Goal: Information Seeking & Learning: Learn about a topic

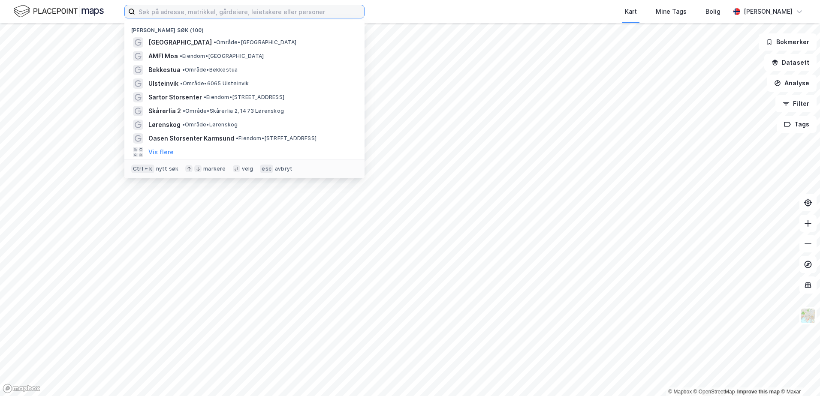
click at [201, 16] on input at bounding box center [249, 11] width 229 height 13
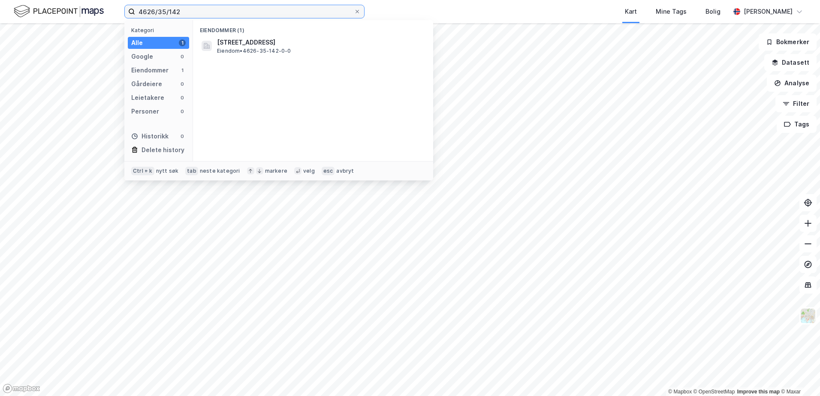
type input "4626/35/142"
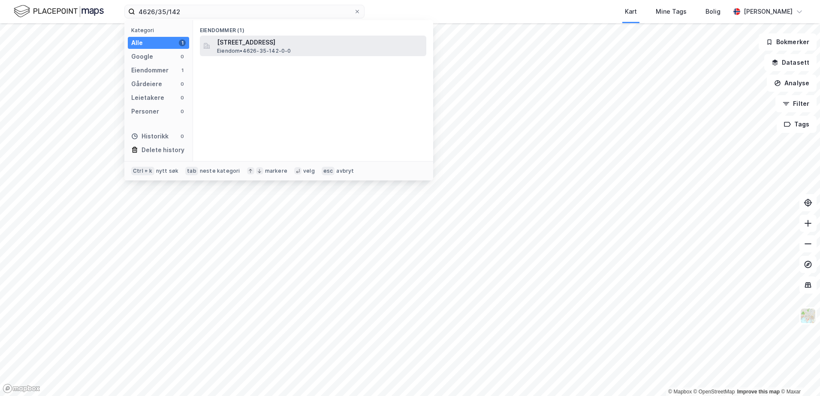
click at [253, 44] on span "Sartorvegen 12, 5353, STRAUME, ØYGARDEN" at bounding box center [320, 42] width 206 height 10
